Goal: Navigation & Orientation: Find specific page/section

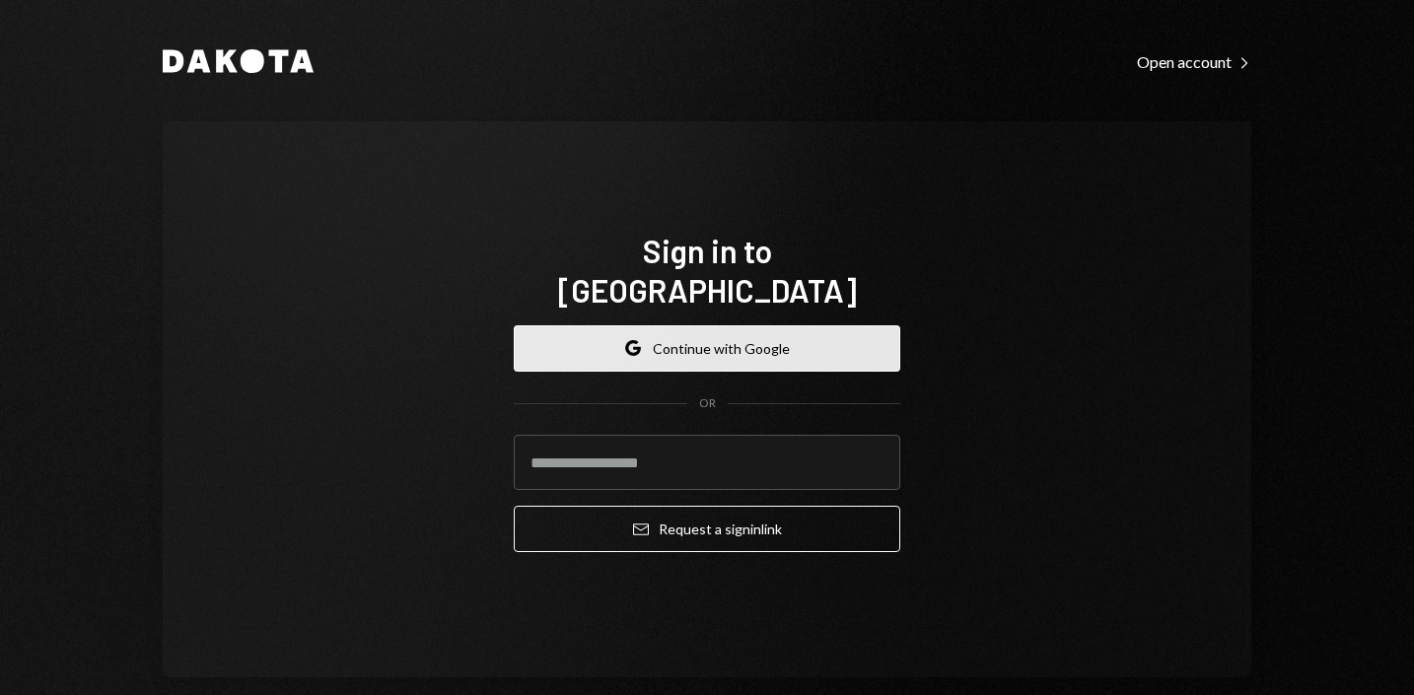
click at [720, 334] on button "Google Continue with Google" at bounding box center [707, 348] width 387 height 46
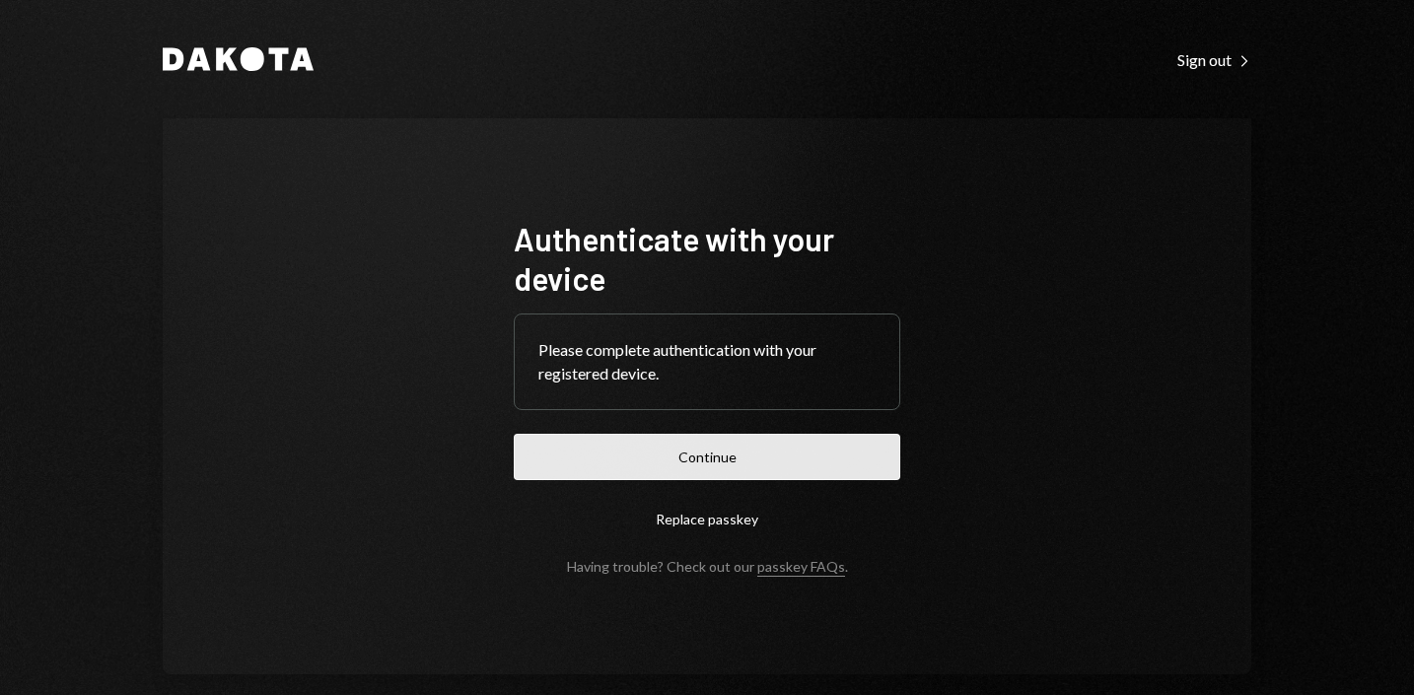
click at [719, 464] on button "Continue" at bounding box center [707, 457] width 387 height 46
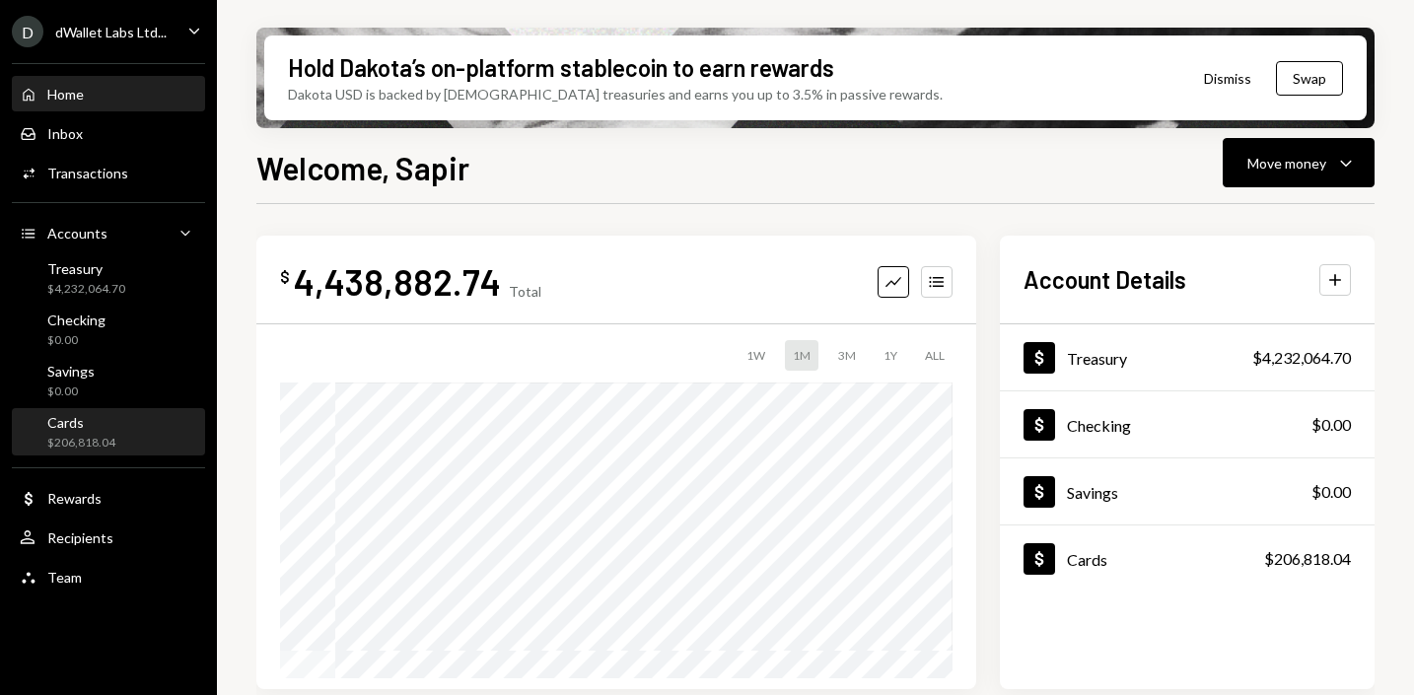
click at [86, 417] on div "Cards" at bounding box center [81, 422] width 68 height 17
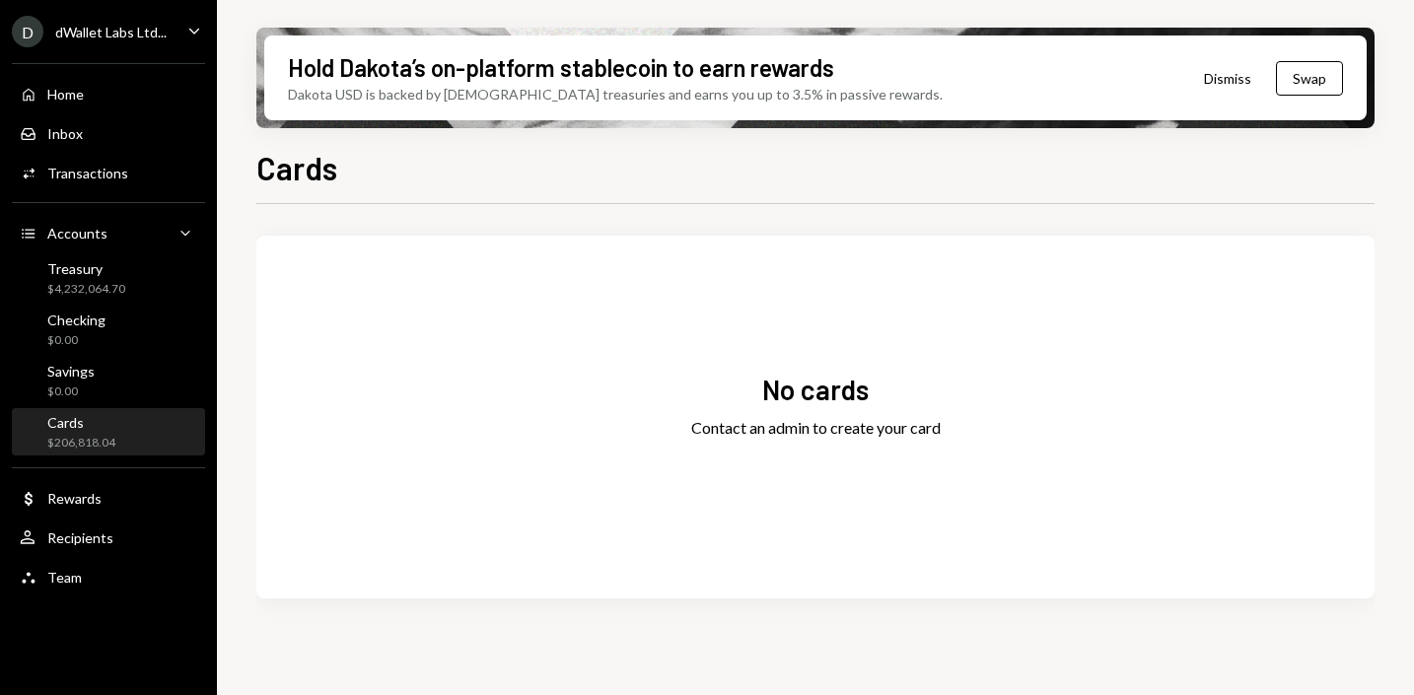
click at [853, 401] on div "No cards" at bounding box center [815, 390] width 107 height 38
click at [842, 430] on div "Contact an admin to create your card" at bounding box center [816, 428] width 250 height 24
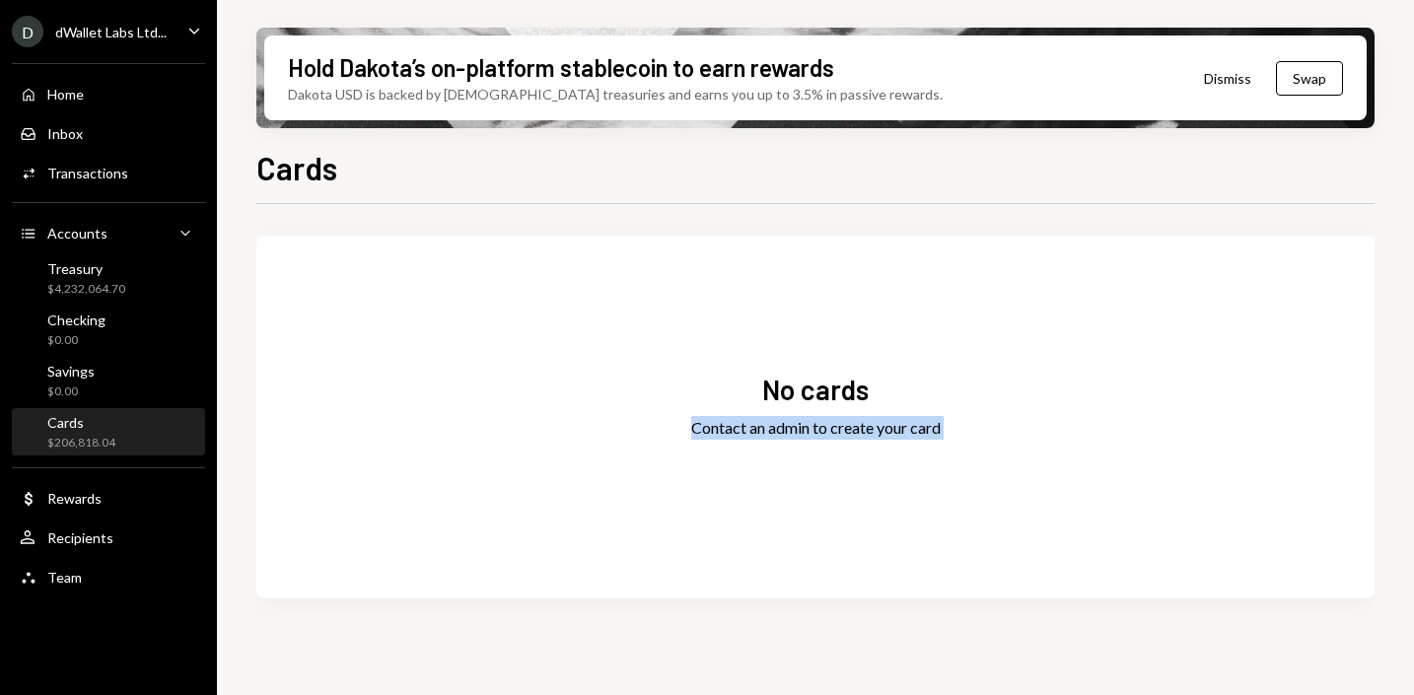
click at [106, 441] on div "$206,818.04" at bounding box center [81, 443] width 68 height 17
click at [117, 275] on div "Treasury" at bounding box center [86, 268] width 78 height 17
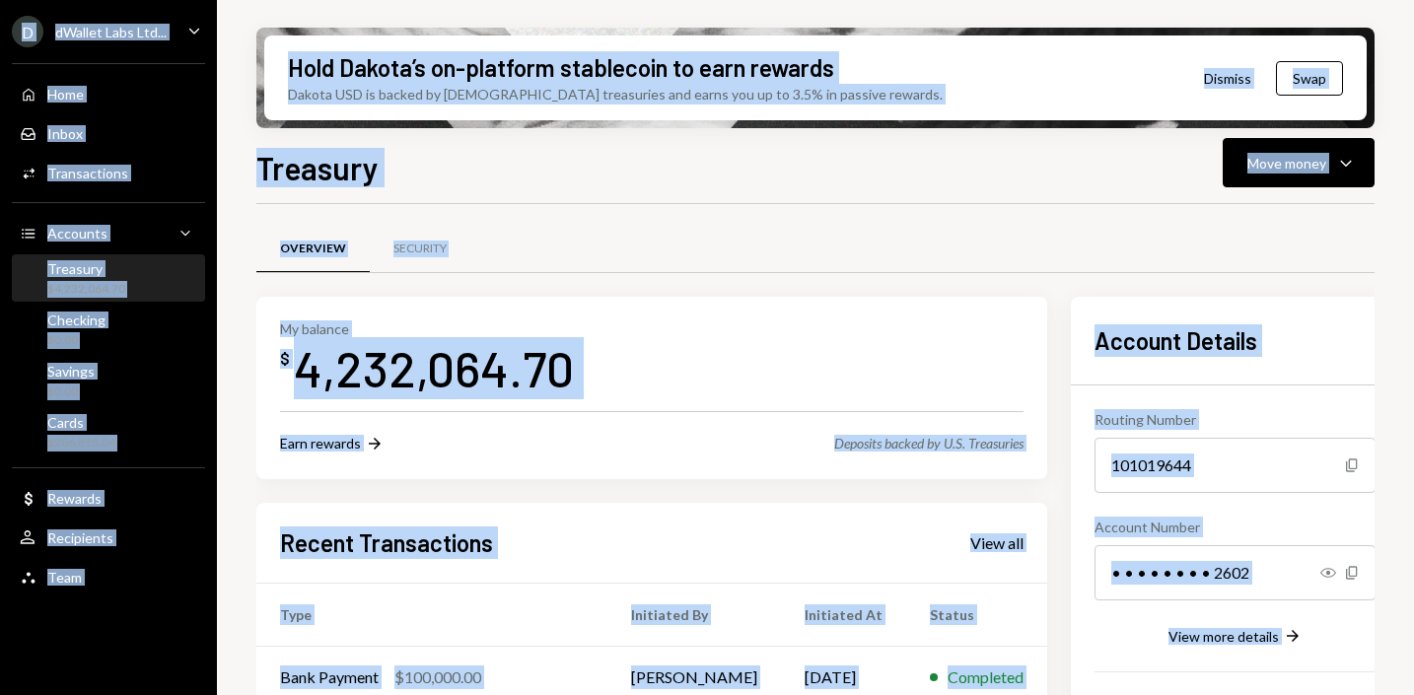
scroll to position [43, 0]
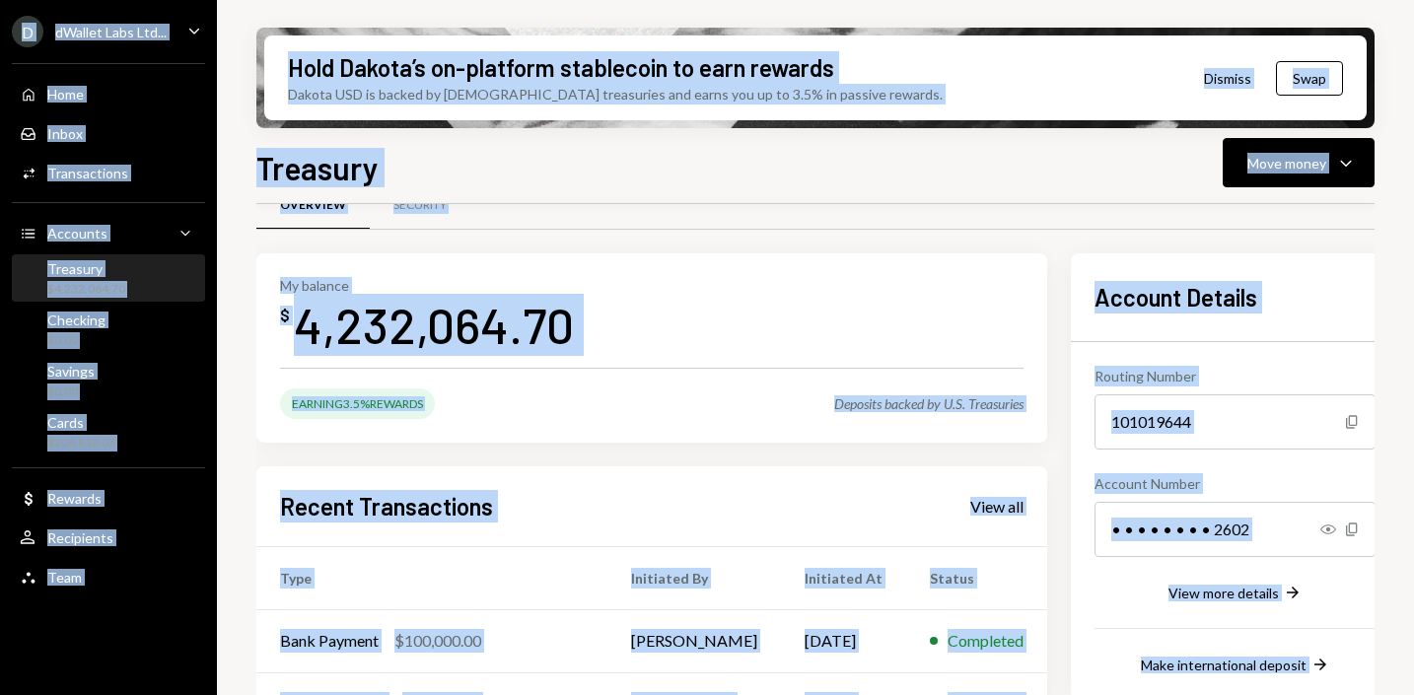
click at [714, 290] on div "My balance $ 4,232,064.70" at bounding box center [652, 316] width 744 height 79
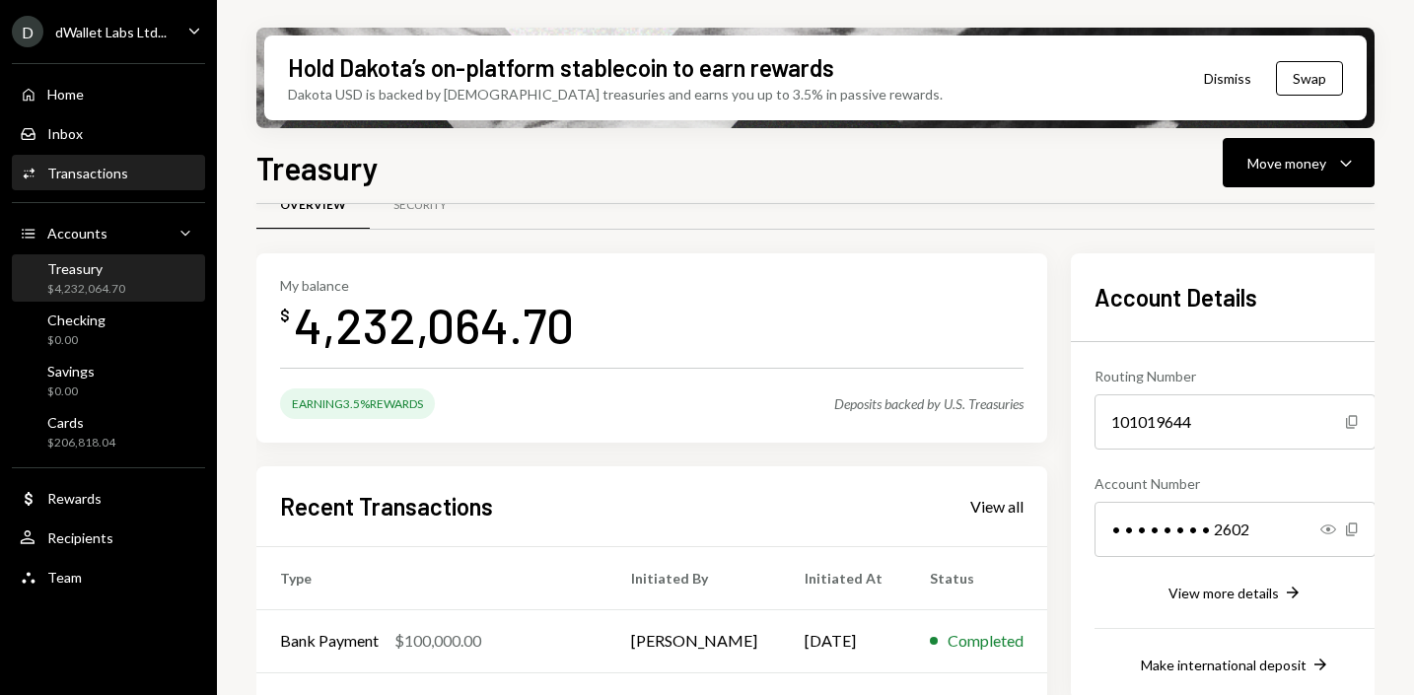
click at [78, 171] on div "Transactions" at bounding box center [87, 173] width 81 height 17
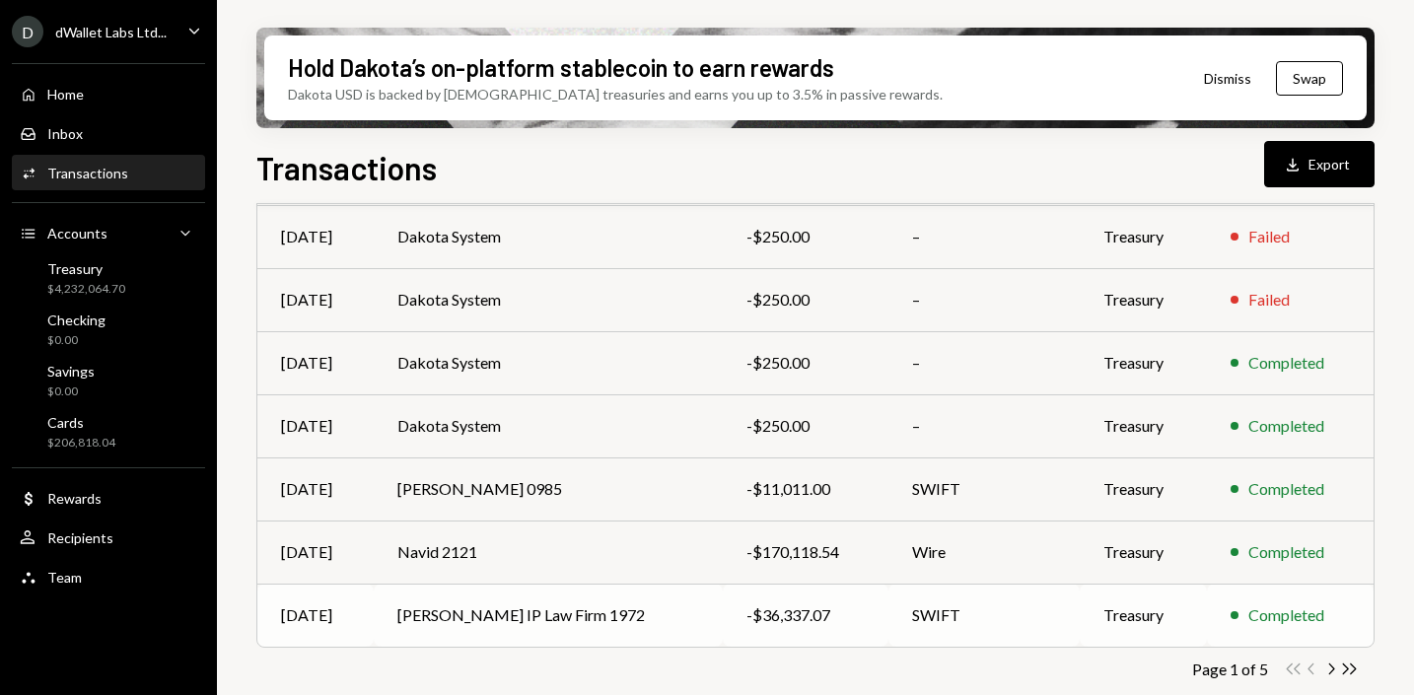
scroll to position [428, 0]
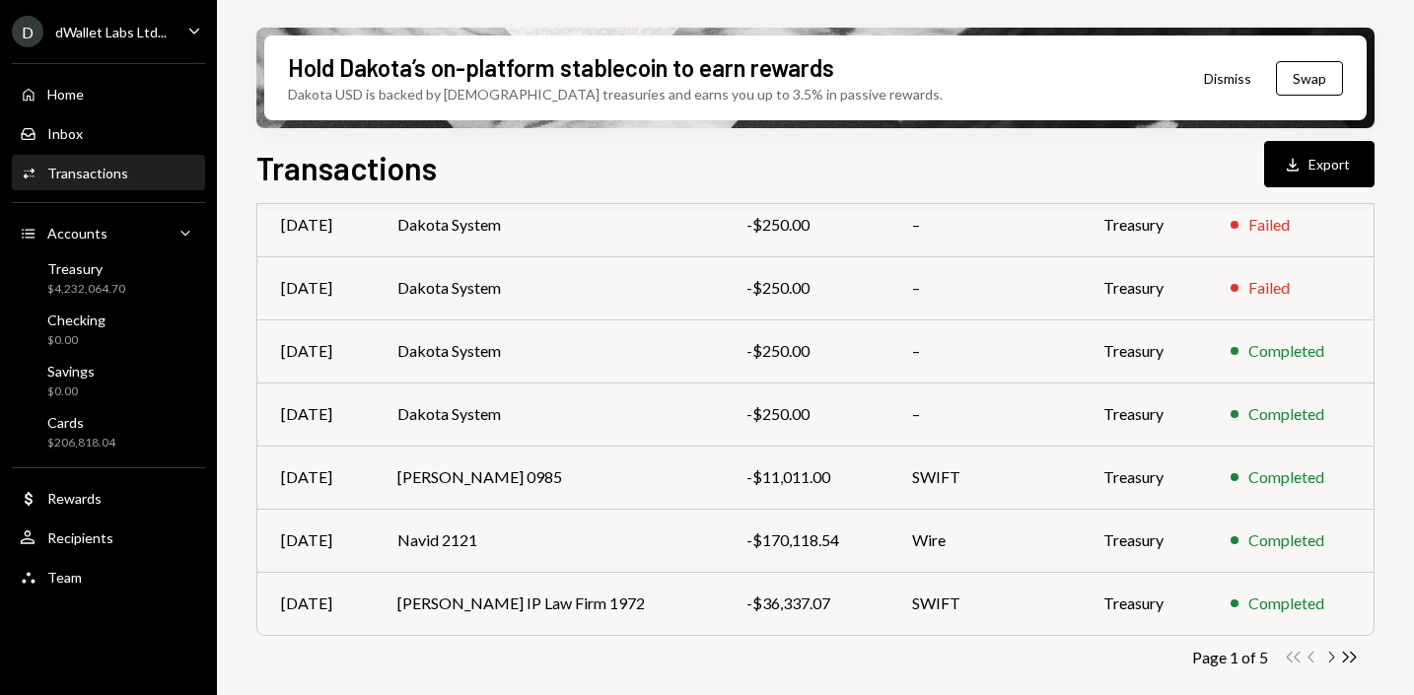
click at [1330, 653] on icon "button" at bounding box center [1332, 657] width 6 height 11
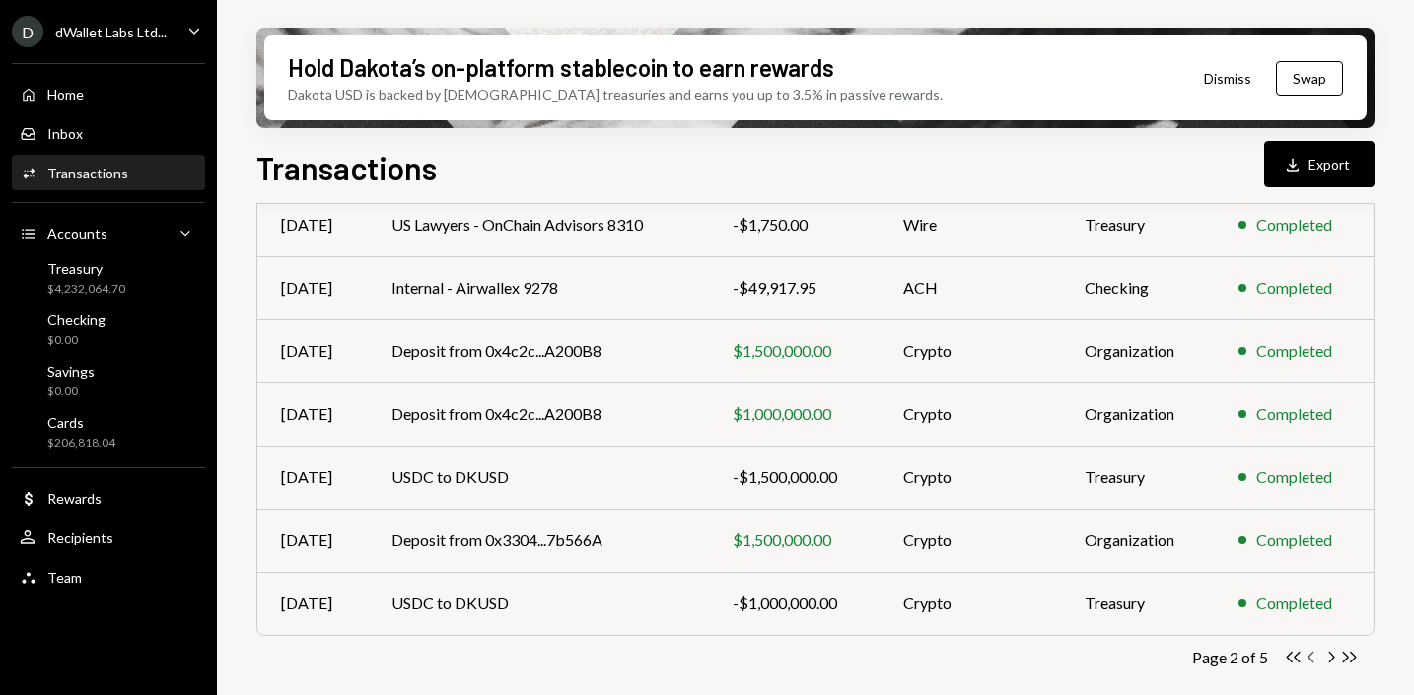
click at [1310, 657] on icon "Chevron Left" at bounding box center [1312, 657] width 19 height 19
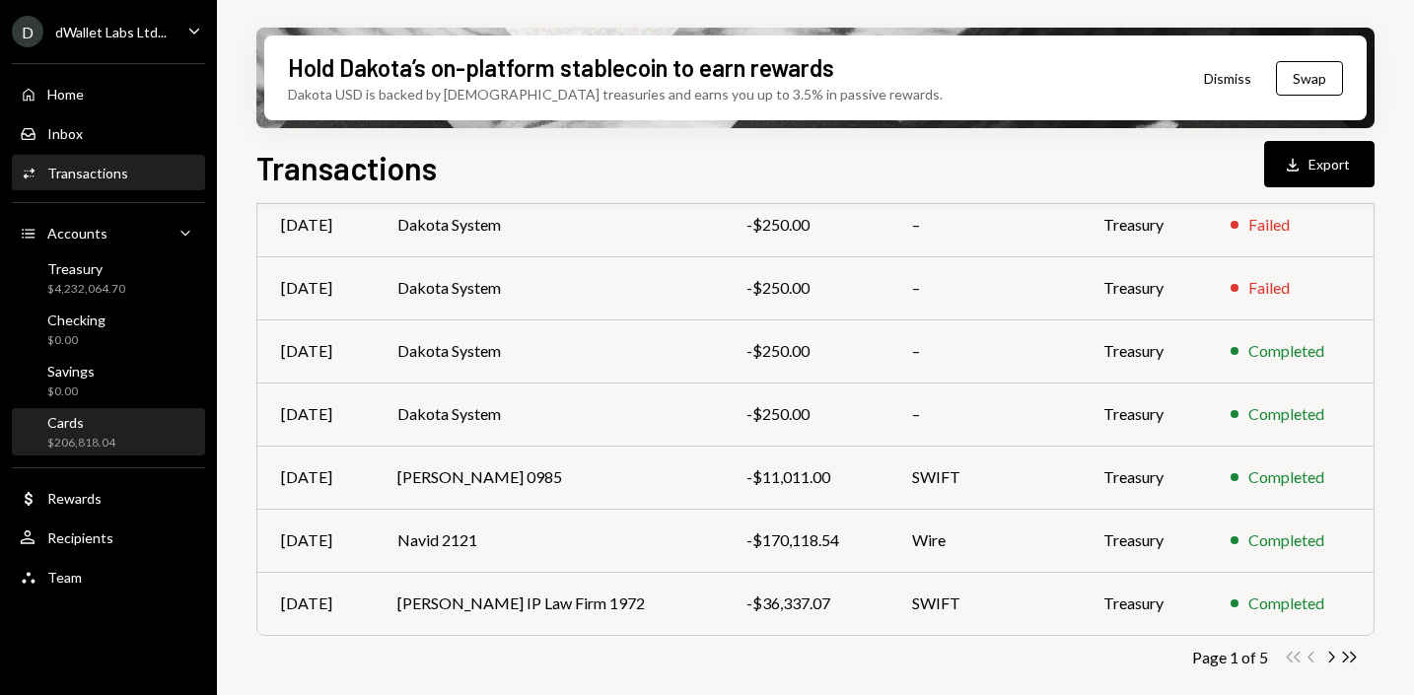
click at [82, 433] on div "Cards $206,818.04" at bounding box center [81, 432] width 68 height 37
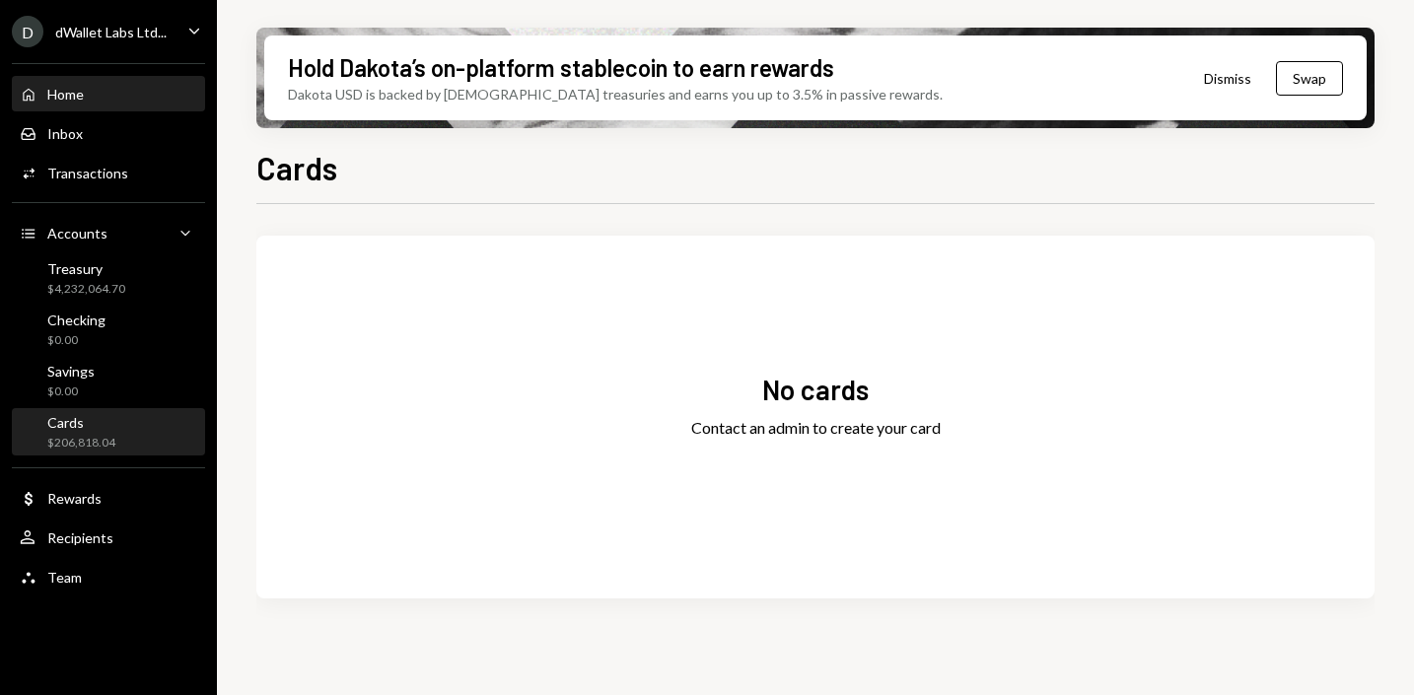
click at [111, 80] on div "Home Home" at bounding box center [109, 95] width 178 height 34
